Goal: Information Seeking & Learning: Learn about a topic

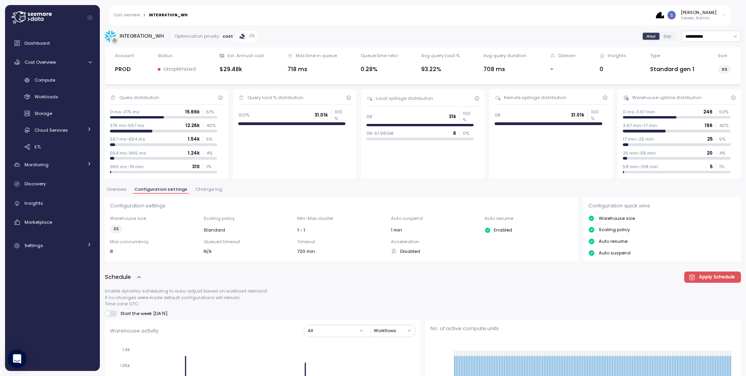
scroll to position [78, 0]
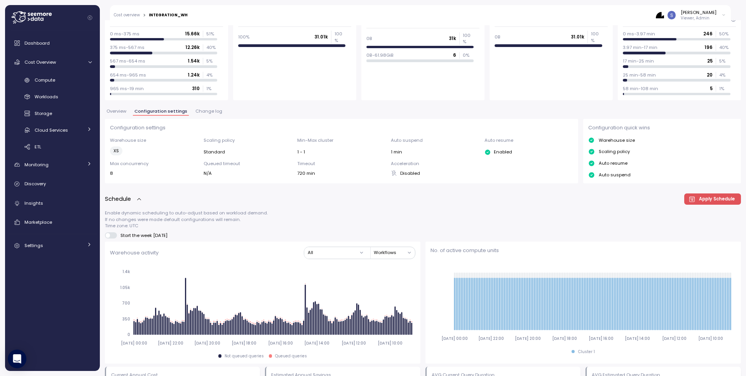
click at [172, 14] on div "INTEGRATION_WH" at bounding box center [168, 15] width 39 height 4
copy div "INTEGRATION_WH"
click at [57, 83] on div "Compute" at bounding box center [63, 80] width 57 height 8
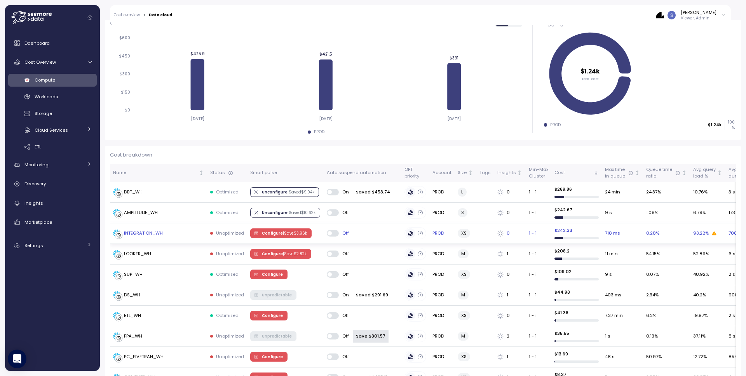
scroll to position [128, 0]
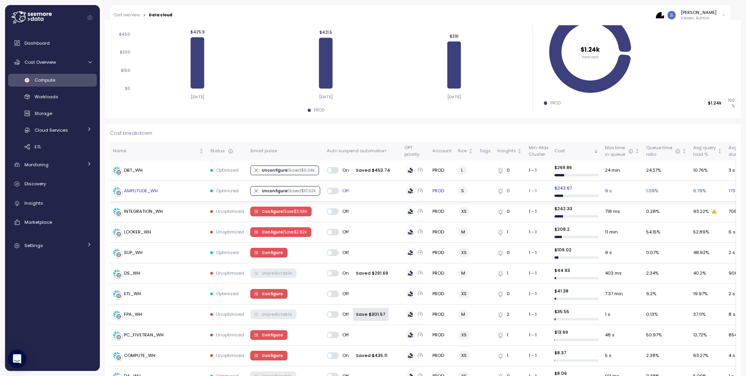
click at [154, 190] on div "AMPLITUDE_WH" at bounding box center [141, 191] width 34 height 7
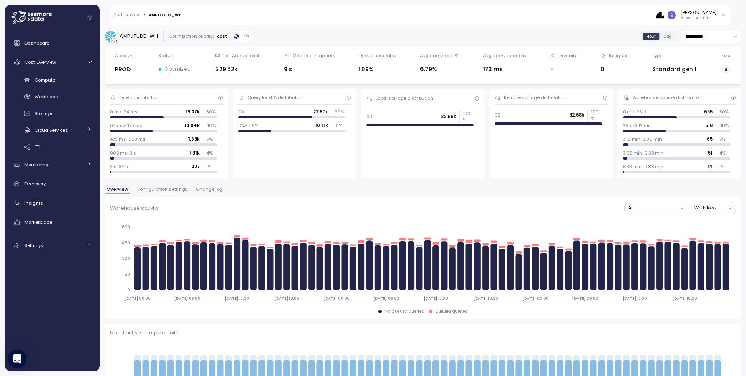
click at [177, 190] on span "Configuration settings" at bounding box center [161, 189] width 51 height 4
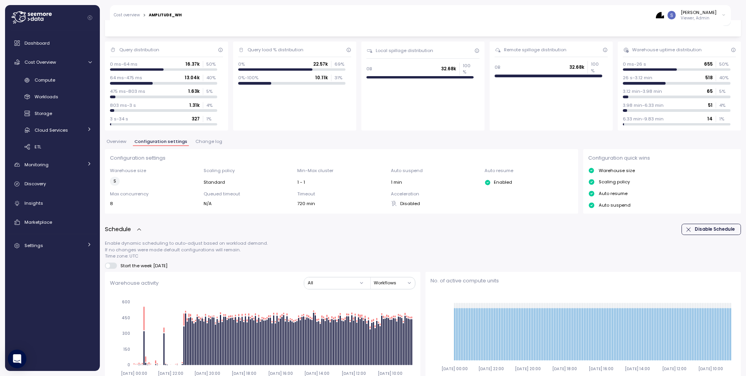
scroll to position [46, 0]
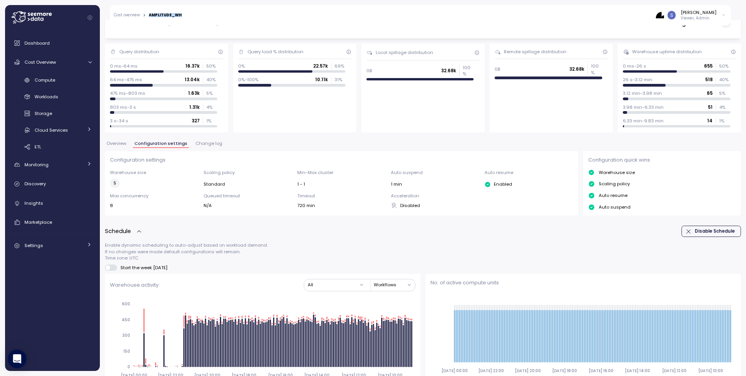
drag, startPoint x: 188, startPoint y: 14, endPoint x: 149, endPoint y: 15, distance: 39.3
click at [149, 15] on div "Cost overview > AMPLITUDE_WH [PERSON_NAME] Viewer, Admin" at bounding box center [420, 15] width 621 height 20
copy div "AMPLITUDE_WH"
click at [51, 79] on span "Compute" at bounding box center [45, 80] width 21 height 6
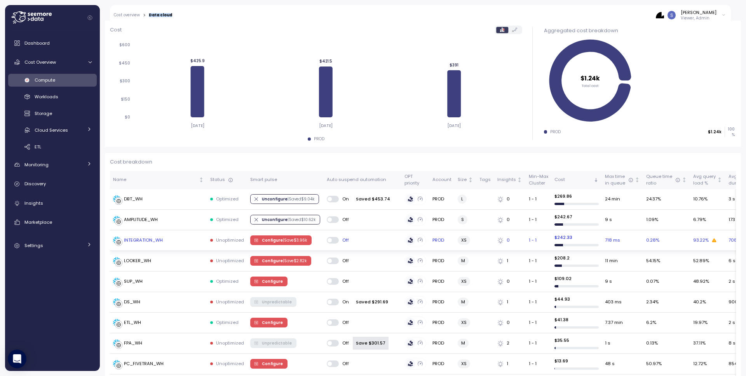
scroll to position [101, 0]
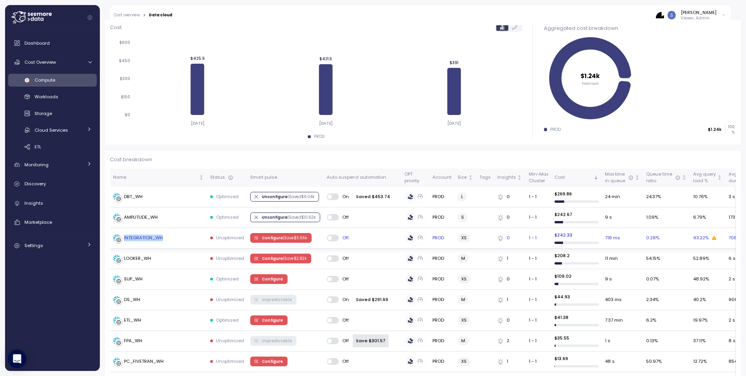
drag, startPoint x: 181, startPoint y: 239, endPoint x: 123, endPoint y: 240, distance: 57.9
click at [123, 240] on div "INTEGRATION_WH" at bounding box center [158, 238] width 91 height 8
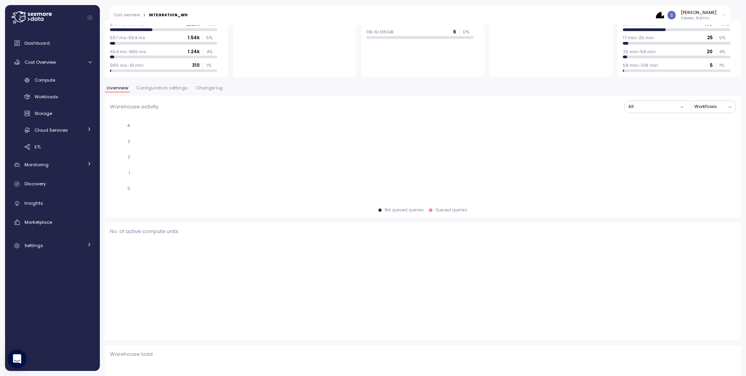
scroll to position [179, 0]
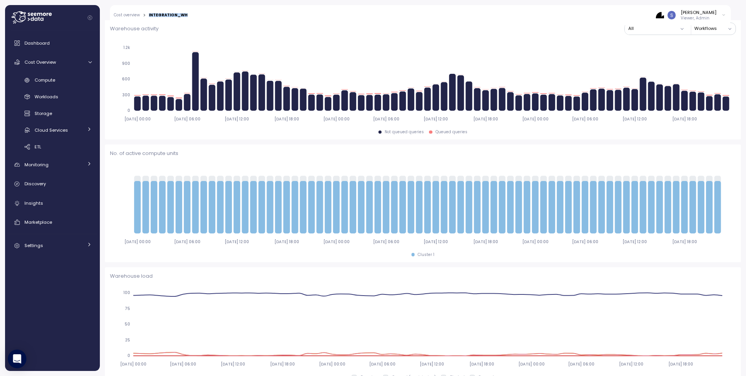
drag, startPoint x: 192, startPoint y: 17, endPoint x: 149, endPoint y: 16, distance: 42.8
click at [149, 16] on div "Cost overview > INTEGRATION_WH [PERSON_NAME] Viewer, Admin" at bounding box center [420, 15] width 621 height 20
copy div "INTEGRATION_WH"
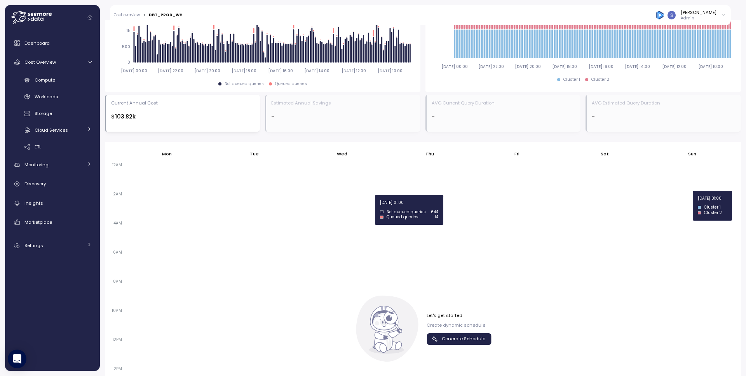
scroll to position [502, 0]
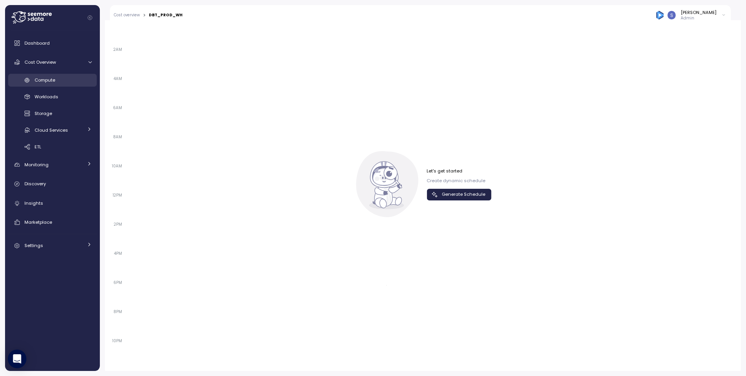
click at [66, 82] on div "Compute" at bounding box center [63, 80] width 57 height 8
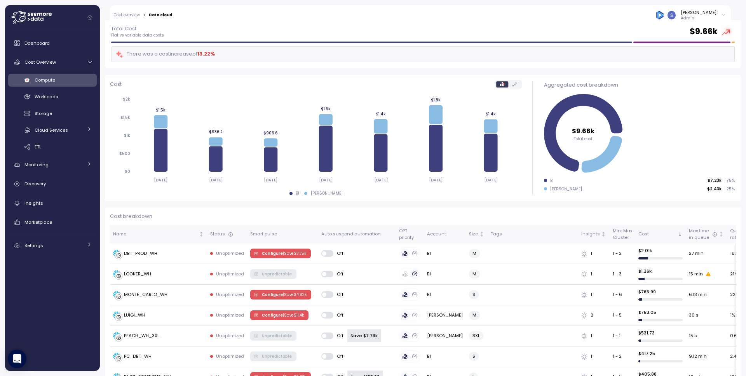
scroll to position [96, 0]
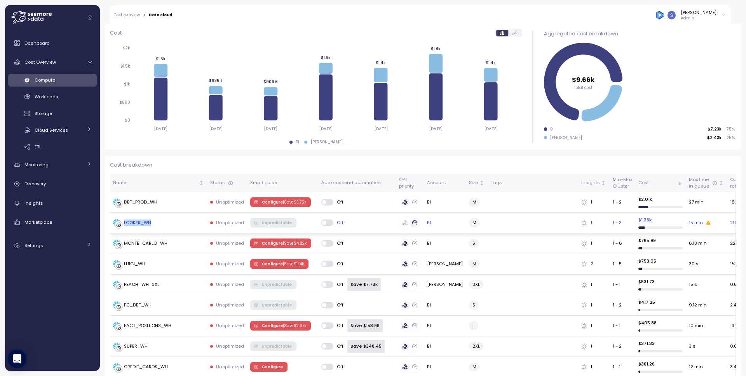
drag, startPoint x: 162, startPoint y: 220, endPoint x: 124, endPoint y: 223, distance: 38.6
click at [124, 223] on div "LOOKER_WH" at bounding box center [158, 223] width 91 height 8
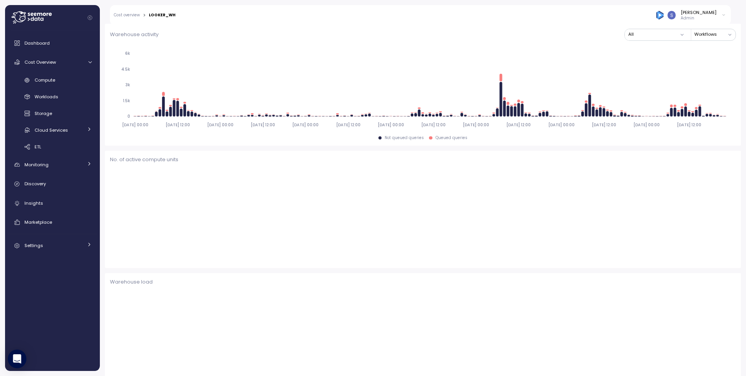
scroll to position [97, 0]
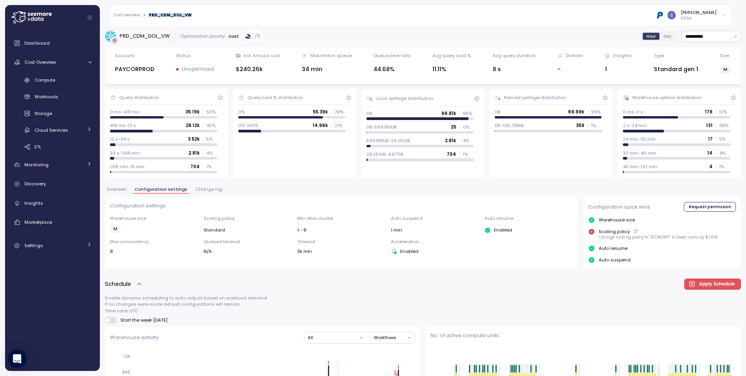
scroll to position [439, 0]
